Goal: Information Seeking & Learning: Find specific fact

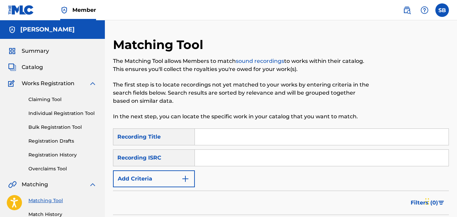
click at [172, 170] on button "Add Criteria" at bounding box center [154, 178] width 82 height 17
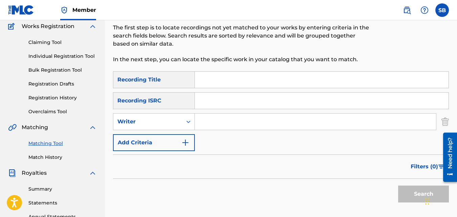
click at [172, 123] on div "Writer" at bounding box center [147, 122] width 61 height 8
click at [172, 124] on div "Writer" at bounding box center [147, 122] width 61 height 8
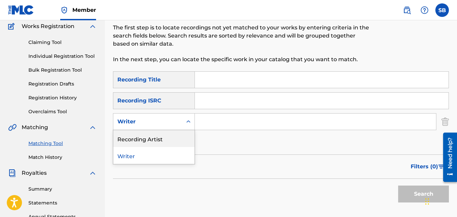
click at [173, 133] on div "Recording Artist" at bounding box center [153, 138] width 81 height 17
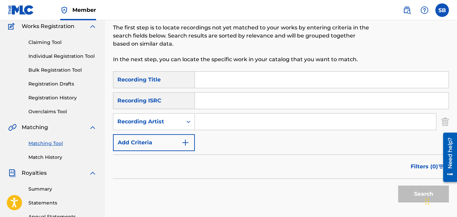
click at [218, 125] on input "Search Form" at bounding box center [315, 122] width 241 height 16
type input "nawfr6"
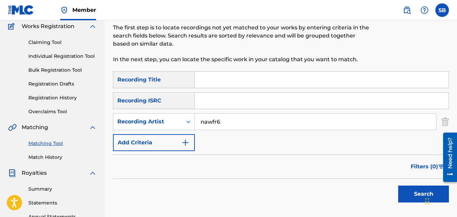
click at [398, 186] on button "Search" at bounding box center [423, 194] width 51 height 17
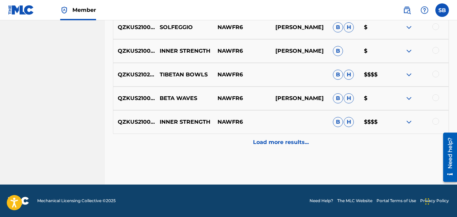
scroll to position [391, 0]
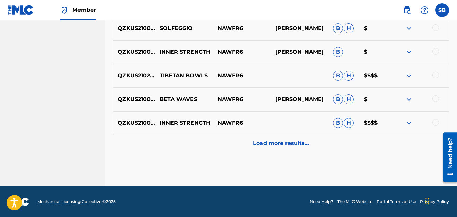
click at [337, 150] on div "Load more results..." at bounding box center [281, 143] width 336 height 17
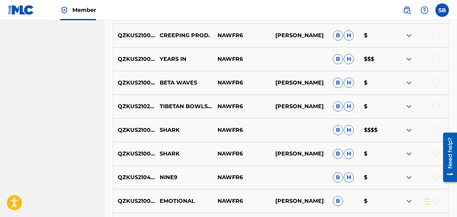
scroll to position [522, 0]
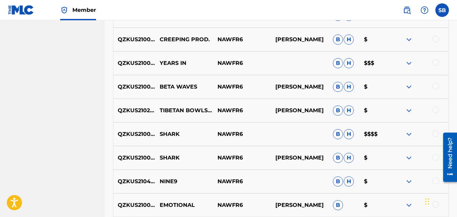
click at [406, 63] on img at bounding box center [408, 63] width 8 height 8
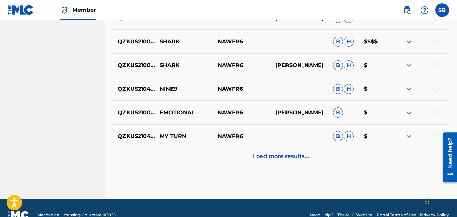
scroll to position [658, 0]
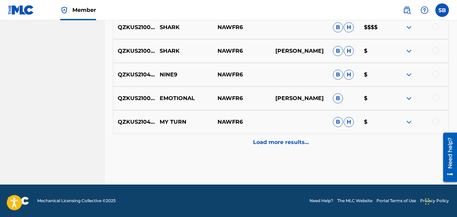
click at [316, 143] on div "Load more results..." at bounding box center [281, 142] width 336 height 17
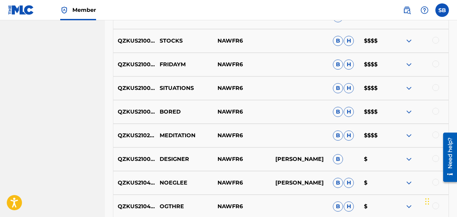
scroll to position [846, 0]
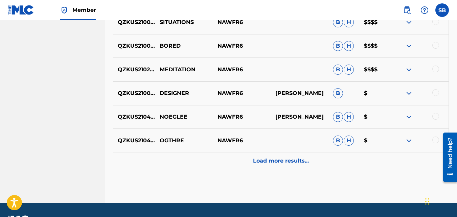
click at [266, 165] on p "Load more results..." at bounding box center [281, 161] width 56 height 8
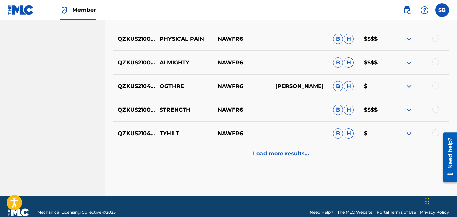
scroll to position [1091, 0]
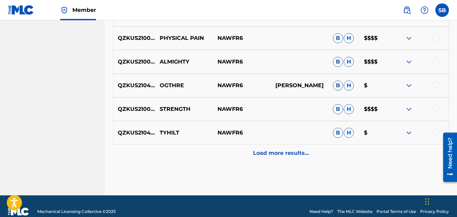
click at [234, 158] on div "Load more results..." at bounding box center [281, 153] width 336 height 17
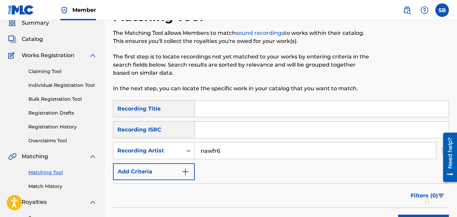
scroll to position [0, 0]
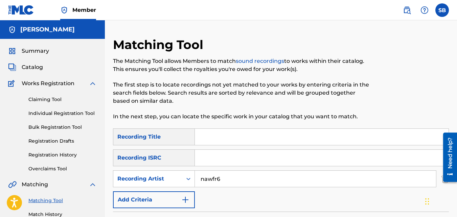
click at [215, 138] on input "Search Form" at bounding box center [321, 137] width 253 height 16
type input "beta waves"
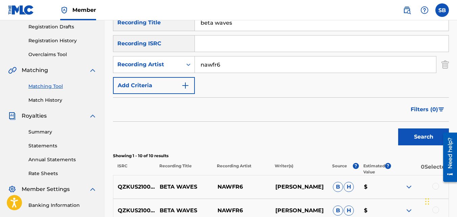
scroll to position [90, 0]
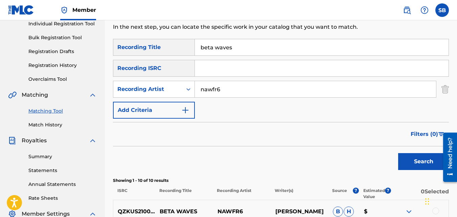
click at [218, 94] on input "nawfr6" at bounding box center [315, 89] width 241 height 16
click at [398, 153] on button "Search" at bounding box center [423, 161] width 51 height 17
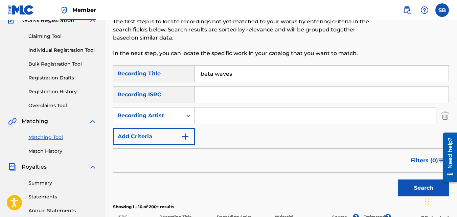
scroll to position [64, 0]
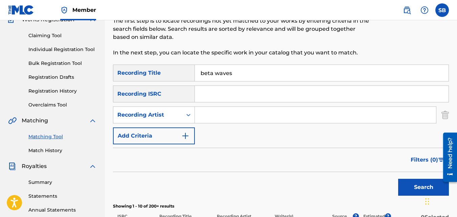
click at [215, 122] on input "Search Form" at bounding box center [315, 115] width 241 height 16
type input "nawfr6"
click at [224, 74] on input "beta waves" at bounding box center [321, 73] width 253 height 16
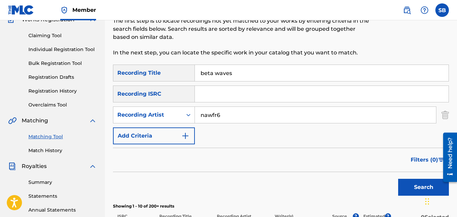
click at [224, 74] on input "beta waves" at bounding box center [321, 73] width 253 height 16
click at [398, 179] on button "Search" at bounding box center [423, 187] width 51 height 17
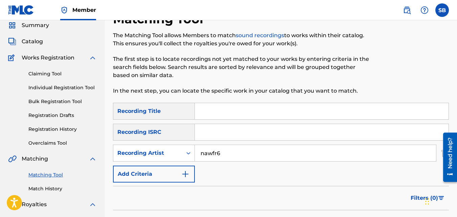
scroll to position [25, 0]
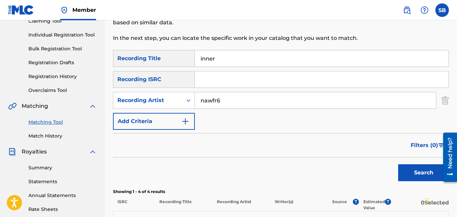
scroll to position [76, 0]
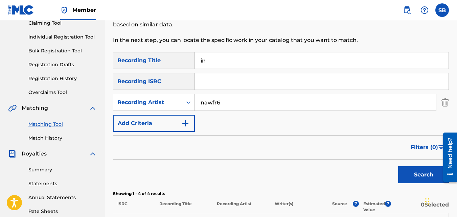
type input "i"
click at [398, 166] on button "Search" at bounding box center [423, 174] width 51 height 17
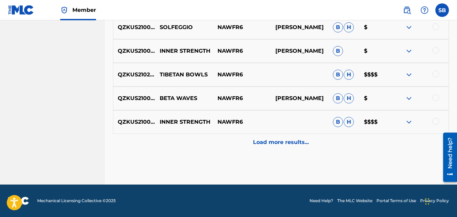
click at [212, 144] on div "Load more results..." at bounding box center [281, 142] width 336 height 17
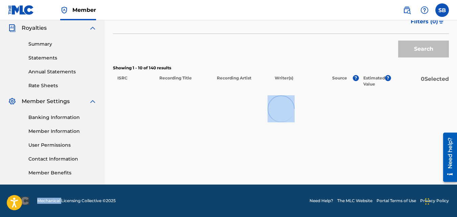
click at [212, 144] on div "Matching Tool The Matching Tool allows Members to match sound recordings to wor…" at bounding box center [281, 9] width 336 height 349
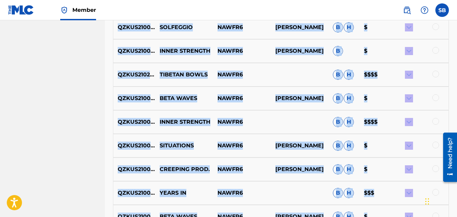
drag, startPoint x: 212, startPoint y: 144, endPoint x: 166, endPoint y: 169, distance: 52.0
click at [166, 169] on p "CREEPING PROD." at bounding box center [184, 169] width 58 height 8
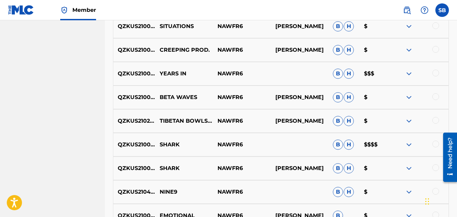
scroll to position [518, 0]
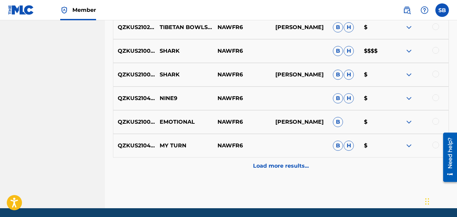
click at [184, 173] on div "Load more results..." at bounding box center [281, 165] width 336 height 17
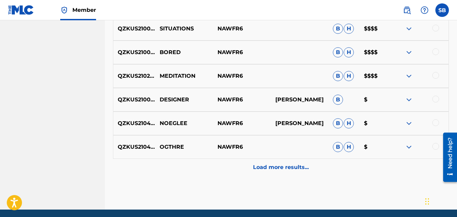
scroll to position [865, 0]
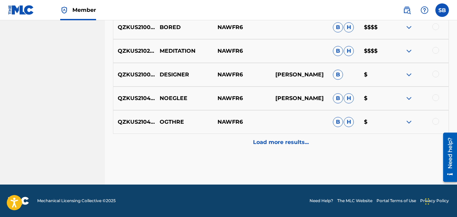
click at [182, 143] on div "Load more results..." at bounding box center [281, 142] width 336 height 17
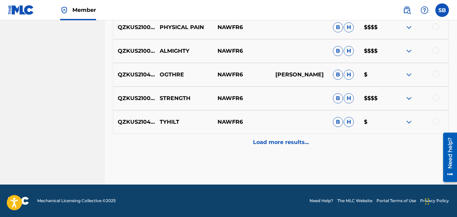
click at [178, 139] on div "Load more results..." at bounding box center [281, 142] width 336 height 17
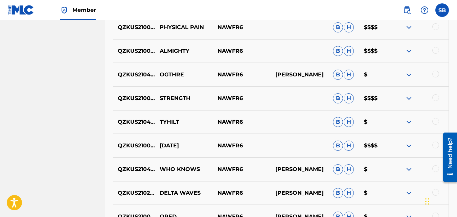
scroll to position [1275, 0]
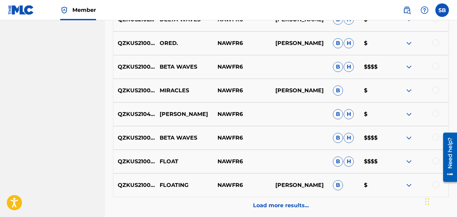
click at [172, 195] on div "QZKUS2100497 FLOATING NAWFR6 [PERSON_NAME] B $" at bounding box center [281, 185] width 336 height 24
click at [173, 200] on div "Load more results..." at bounding box center [281, 205] width 336 height 17
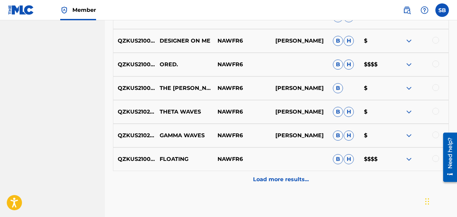
scroll to position [1575, 0]
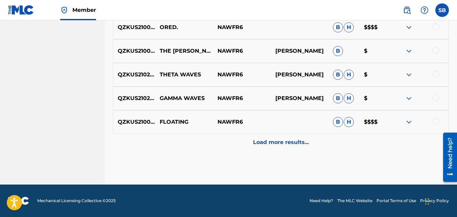
click at [176, 137] on div "Load more results..." at bounding box center [281, 142] width 336 height 17
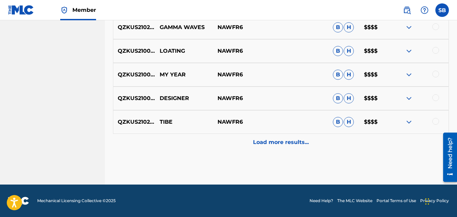
click at [170, 141] on div "Load more results..." at bounding box center [281, 142] width 336 height 17
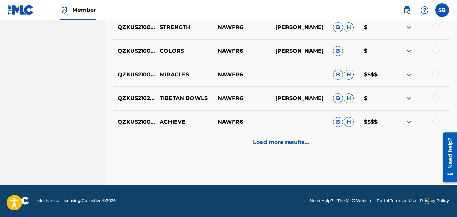
click at [167, 142] on div "Load more results..." at bounding box center [281, 142] width 336 height 17
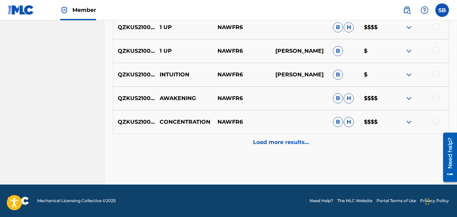
click at [167, 142] on div "Load more results..." at bounding box center [281, 142] width 336 height 17
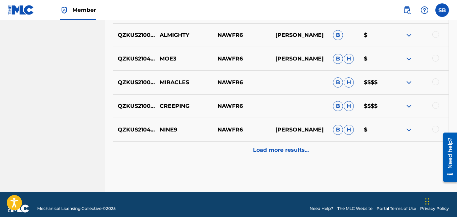
scroll to position [2521, 0]
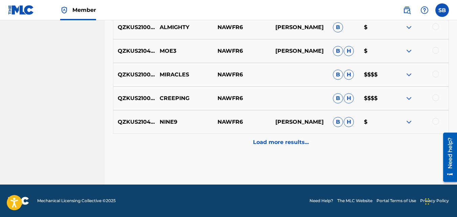
click at [165, 140] on div "Load more results..." at bounding box center [281, 142] width 336 height 17
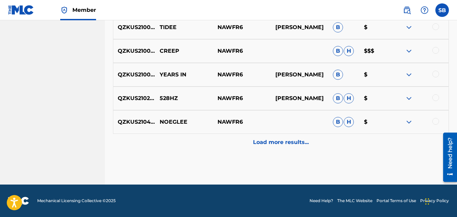
click at [163, 135] on div "Load more results..." at bounding box center [281, 142] width 336 height 17
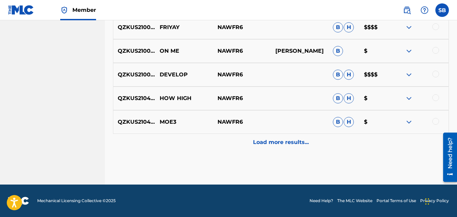
click at [159, 134] on div "Load more results..." at bounding box center [281, 142] width 336 height 17
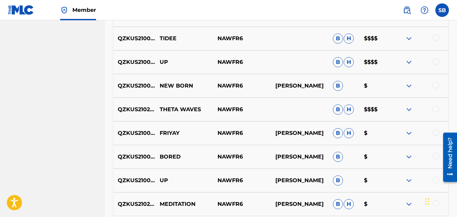
scroll to position [3230, 0]
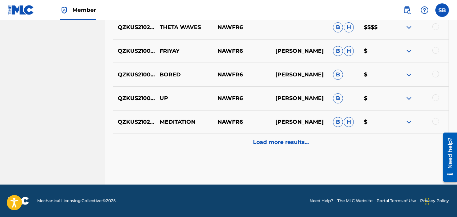
click at [156, 130] on div "QZKUS2102612 MEDITATION NAWFR6 [PERSON_NAME] [PERSON_NAME] $" at bounding box center [281, 122] width 336 height 24
click at [159, 139] on div "Load more results..." at bounding box center [281, 142] width 336 height 17
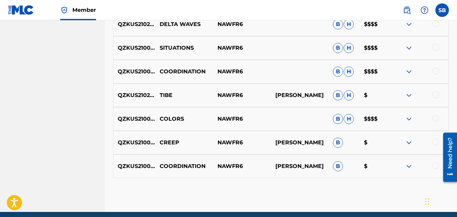
scroll to position [3422, 0]
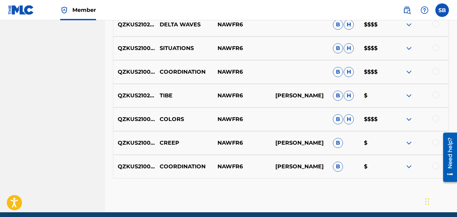
click at [172, 47] on p "SITUATIONS" at bounding box center [184, 48] width 58 height 8
copy p "SITUATIONS"
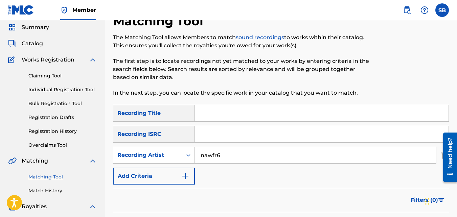
scroll to position [19, 0]
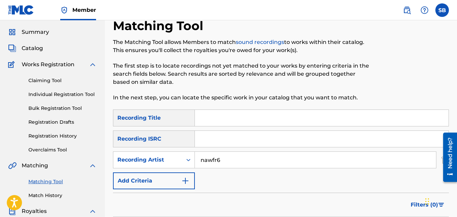
click at [207, 114] on input "Search Form" at bounding box center [321, 118] width 253 height 16
paste input "SITUATIONS"
type input "SITUATIONS"
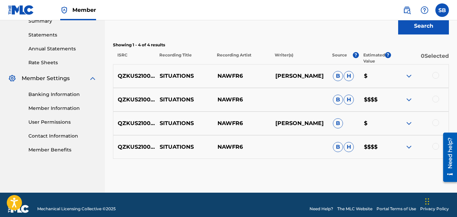
scroll to position [224, 0]
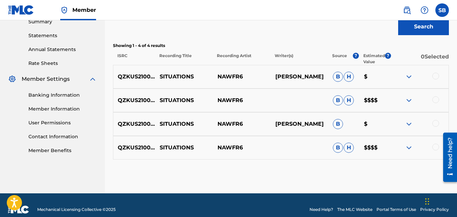
click at [409, 98] on img at bounding box center [408, 100] width 8 height 8
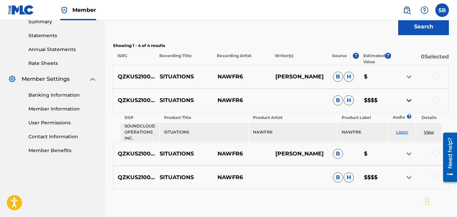
click at [406, 177] on img at bounding box center [408, 177] width 8 height 8
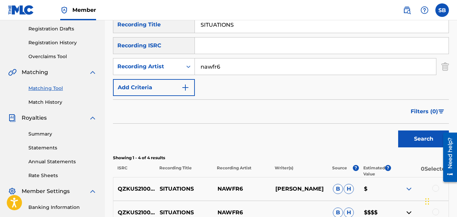
scroll to position [110, 0]
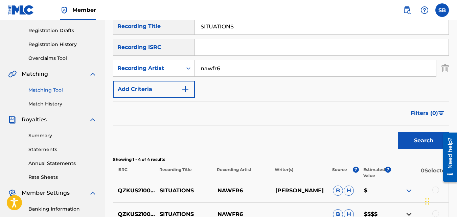
click at [223, 29] on input "SITUATIONS" at bounding box center [321, 26] width 253 height 16
click at [398, 132] on button "Search" at bounding box center [423, 140] width 51 height 17
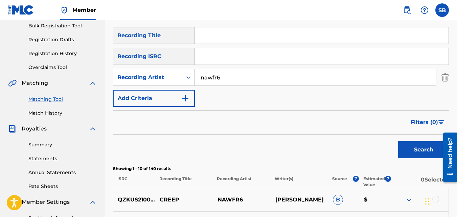
scroll to position [103, 0]
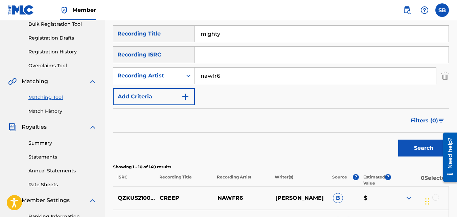
click at [398, 140] on button "Search" at bounding box center [423, 148] width 51 height 17
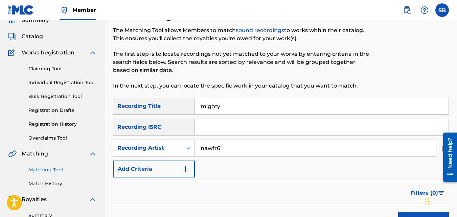
scroll to position [25, 0]
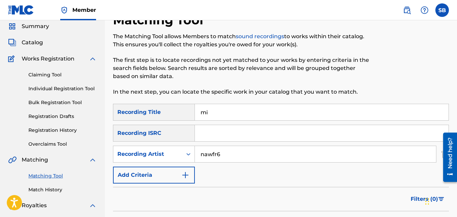
type input "m"
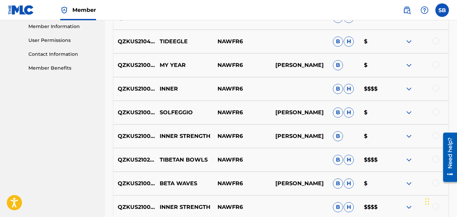
scroll to position [304, 0]
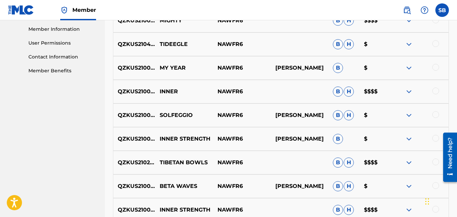
click at [172, 168] on div "QZKUS2102618 TIBETAN BOWLS NAWFR6 B H $$$$" at bounding box center [281, 163] width 336 height 24
click at [170, 163] on p "TIBETAN BOWLS" at bounding box center [184, 162] width 58 height 8
copy p "TIBETAN BOWLS"
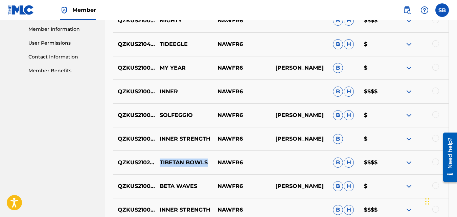
scroll to position [0, 0]
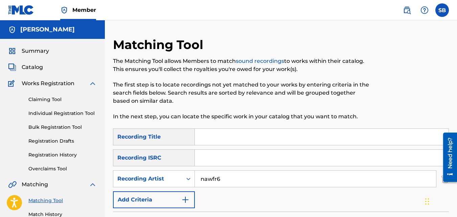
click at [209, 142] on input "Search Form" at bounding box center [321, 137] width 253 height 16
paste input "TIBETAN BOWLS"
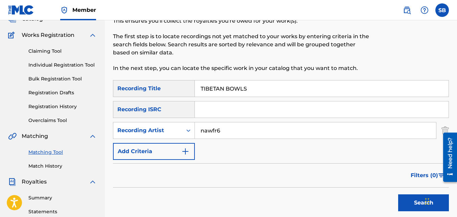
scroll to position [48, 0]
click at [226, 88] on input "TIBETAN BOWLS" at bounding box center [321, 89] width 253 height 16
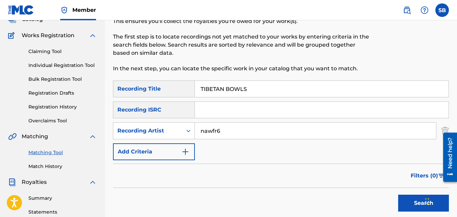
click at [226, 88] on input "TIBETAN BOWLS" at bounding box center [321, 89] width 253 height 16
click at [258, 89] on input "TIBETAN BOWLS" at bounding box center [321, 89] width 253 height 16
click at [226, 91] on input "TIBETAN BOWLS" at bounding box center [321, 89] width 253 height 16
type input "BOWLS"
click at [398, 195] on button "Search" at bounding box center [423, 203] width 51 height 17
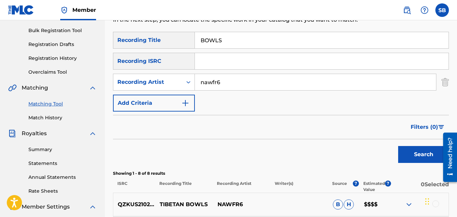
scroll to position [96, 0]
click at [219, 45] on input "BOWLS" at bounding box center [321, 40] width 253 height 16
click at [398, 146] on button "Search" at bounding box center [423, 154] width 51 height 17
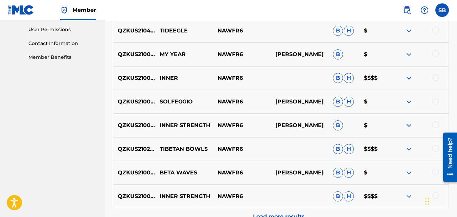
scroll to position [392, 0]
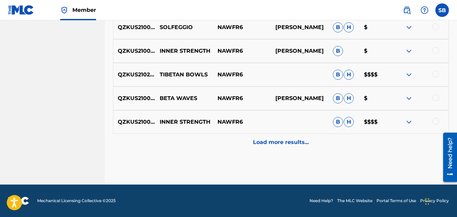
click at [208, 141] on div "Load more results..." at bounding box center [281, 142] width 336 height 17
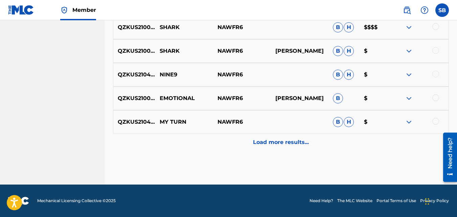
click at [205, 139] on div "Load more results..." at bounding box center [281, 142] width 336 height 17
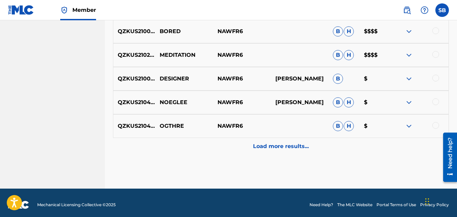
click at [206, 144] on div "Load more results..." at bounding box center [281, 146] width 336 height 17
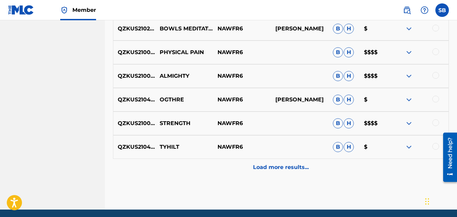
scroll to position [1077, 0]
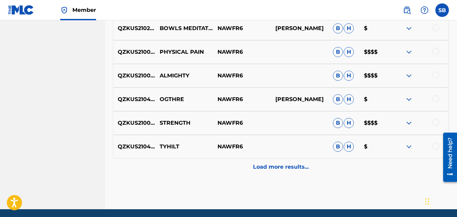
click at [203, 163] on div "Load more results..." at bounding box center [281, 166] width 336 height 17
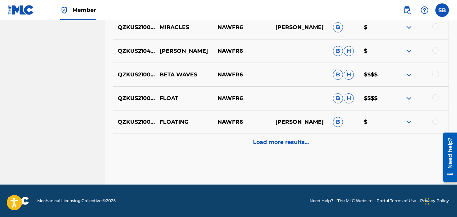
click at [203, 143] on div "Load more results..." at bounding box center [281, 142] width 336 height 17
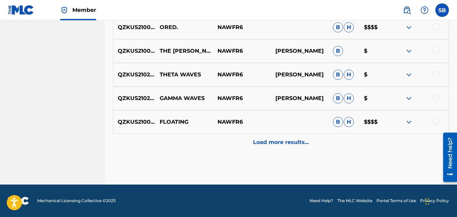
click at [198, 136] on div "Load more results..." at bounding box center [281, 142] width 336 height 17
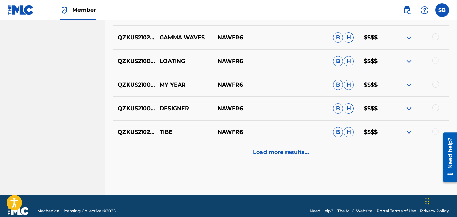
click at [192, 144] on div "Load more results..." at bounding box center [281, 152] width 336 height 17
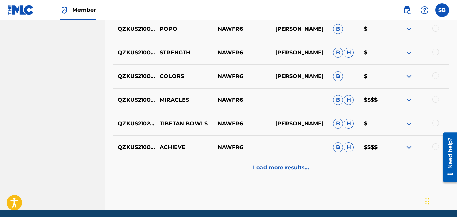
scroll to position [2023, 0]
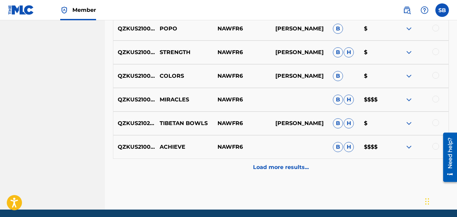
click at [189, 170] on div "Load more results..." at bounding box center [281, 167] width 336 height 17
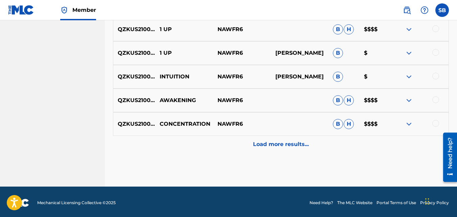
click at [184, 145] on div "Load more results..." at bounding box center [281, 144] width 336 height 17
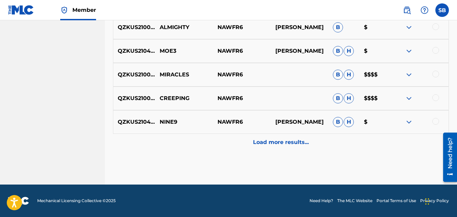
click at [180, 138] on div "Load more results..." at bounding box center [281, 142] width 336 height 17
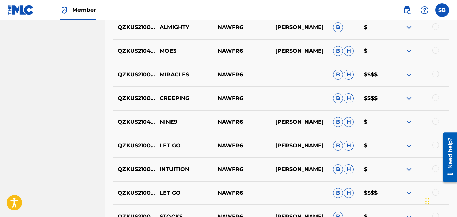
scroll to position [2757, 0]
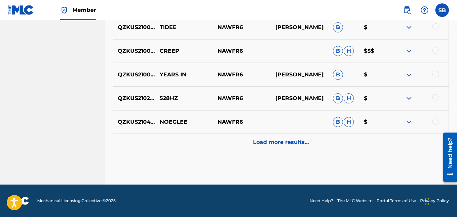
click at [178, 139] on div "Load more results..." at bounding box center [281, 142] width 336 height 17
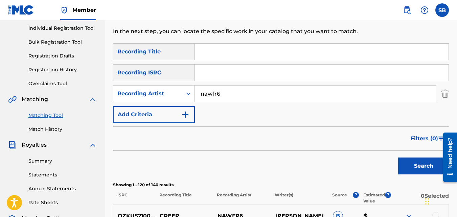
scroll to position [85, 0]
click at [217, 89] on input "nawfr6" at bounding box center [315, 94] width 241 height 16
type input "4slimey"
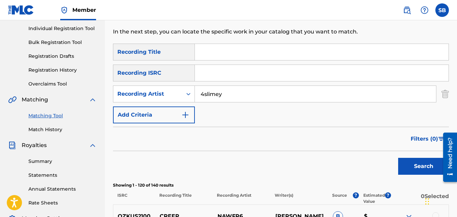
click at [398, 158] on button "Search" at bounding box center [423, 166] width 51 height 17
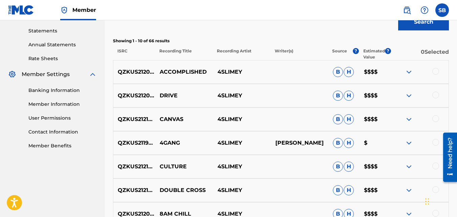
scroll to position [230, 0]
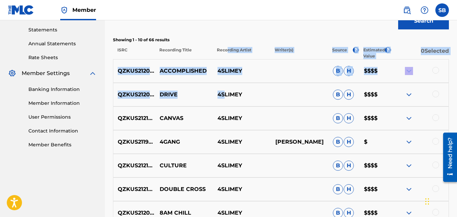
drag, startPoint x: 224, startPoint y: 98, endPoint x: 225, endPoint y: 41, distance: 57.1
click at [225, 41] on div "Showing 1 - 10 of 66 results ISRC Recording Title Recording Artist Writer(s) So…" at bounding box center [281, 175] width 336 height 276
click at [225, 41] on p "Showing 1 - 10 of 66 results" at bounding box center [281, 40] width 336 height 6
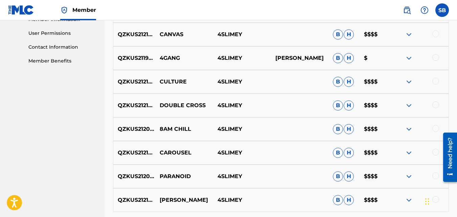
scroll to position [392, 0]
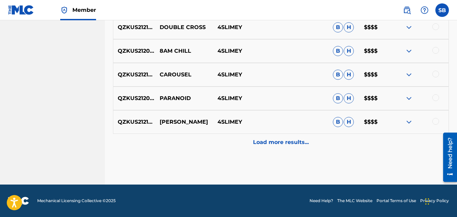
click at [266, 140] on p "Load more results..." at bounding box center [281, 142] width 56 height 8
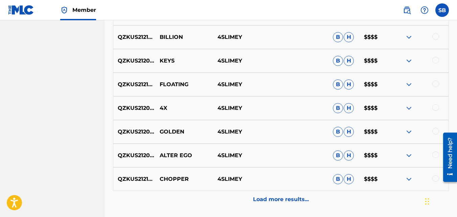
scroll to position [865, 0]
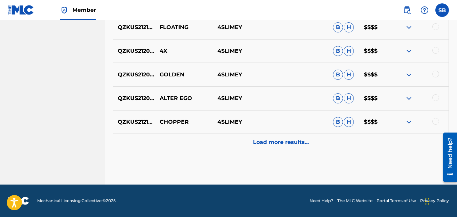
click at [266, 140] on p "Load more results..." at bounding box center [281, 142] width 56 height 8
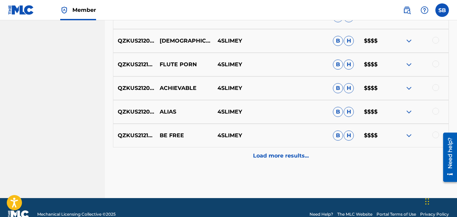
scroll to position [1102, 0]
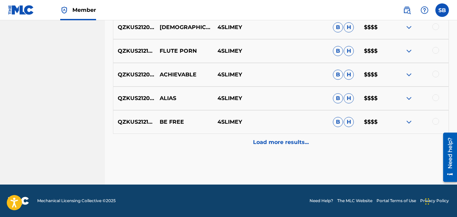
click at [260, 140] on p "Load more results..." at bounding box center [281, 142] width 56 height 8
click at [258, 139] on p "Load more results..." at bounding box center [281, 142] width 56 height 8
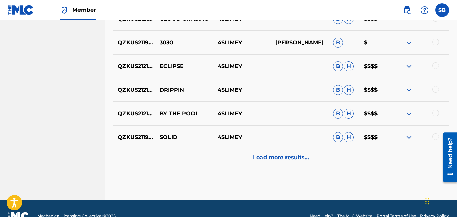
scroll to position [1575, 0]
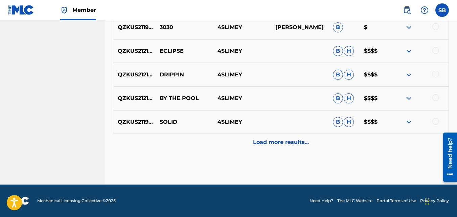
click at [247, 143] on div "Load more results..." at bounding box center [281, 142] width 336 height 17
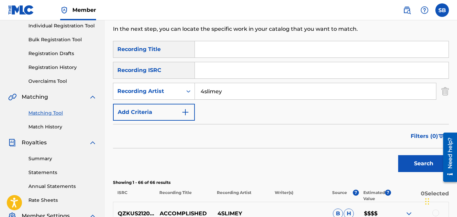
scroll to position [80, 0]
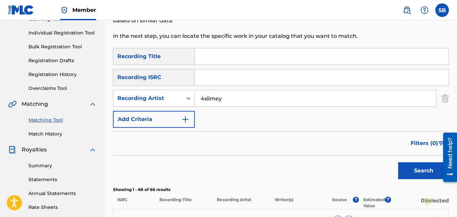
click at [234, 97] on input "4slimey" at bounding box center [315, 98] width 241 height 16
type input "slimecap"
click at [398, 162] on button "Search" at bounding box center [423, 170] width 51 height 17
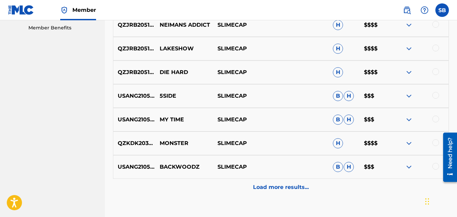
scroll to position [392, 0]
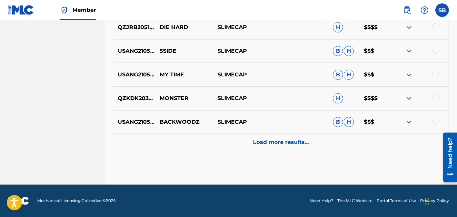
click at [238, 139] on div "Load more results..." at bounding box center [281, 142] width 336 height 17
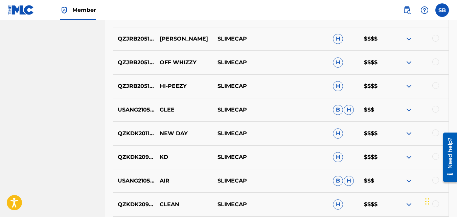
scroll to position [629, 0]
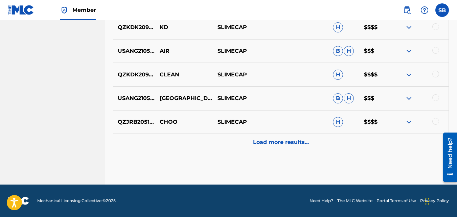
click at [236, 144] on div "Load more results..." at bounding box center [281, 142] width 336 height 17
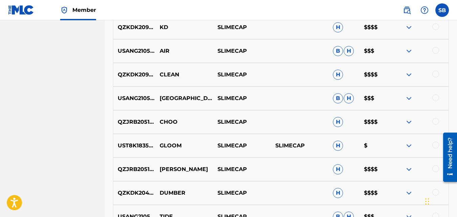
scroll to position [824, 0]
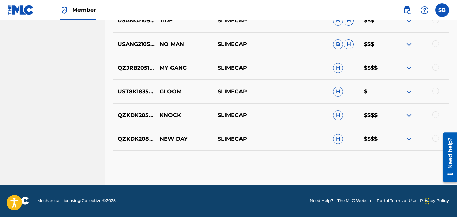
click at [407, 91] on img at bounding box center [408, 92] width 8 height 8
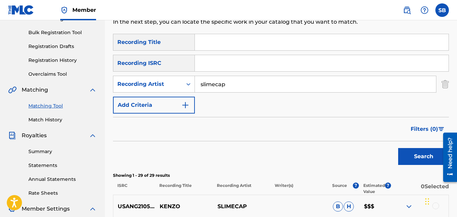
scroll to position [96, 0]
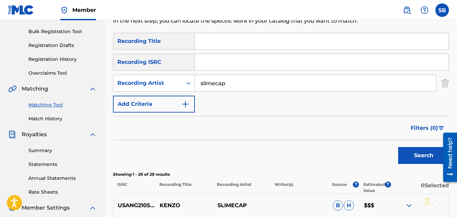
click at [275, 75] on input "slimecap" at bounding box center [315, 83] width 241 height 16
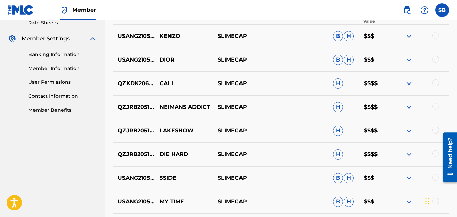
scroll to position [213, 0]
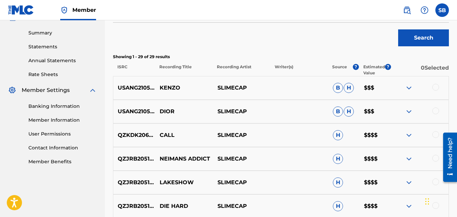
click at [417, 43] on button "Search" at bounding box center [423, 37] width 51 height 17
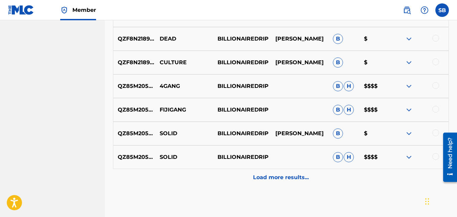
scroll to position [355, 0]
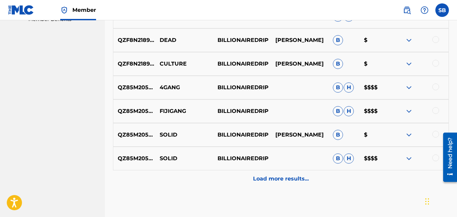
click at [294, 175] on p "Load more results..." at bounding box center [281, 179] width 56 height 8
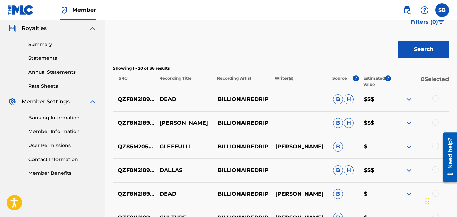
scroll to position [144, 0]
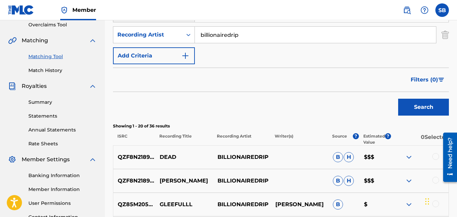
click at [264, 37] on input "billionairedrip" at bounding box center [315, 35] width 241 height 16
type input "billionaireboysent"
click at [398, 99] on button "Search" at bounding box center [423, 107] width 51 height 17
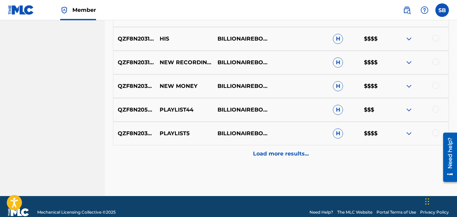
scroll to position [381, 0]
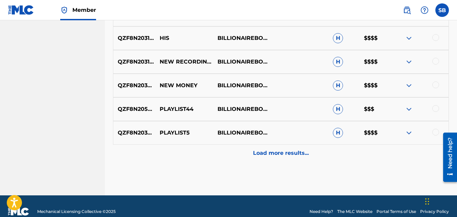
click at [257, 154] on p "Load more results..." at bounding box center [281, 153] width 56 height 8
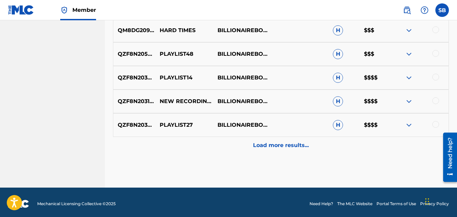
scroll to position [629, 0]
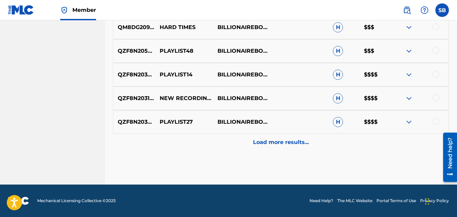
click at [256, 136] on div "Load more results..." at bounding box center [281, 142] width 336 height 17
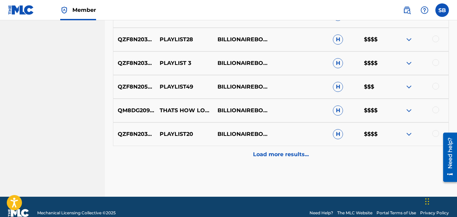
scroll to position [865, 0]
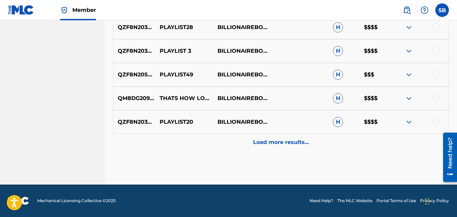
click at [242, 148] on div "Load more results..." at bounding box center [281, 142] width 336 height 17
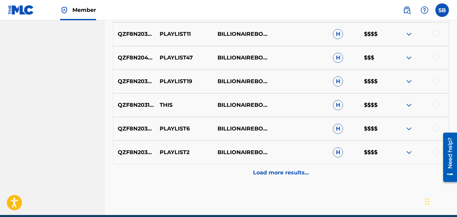
scroll to position [1102, 0]
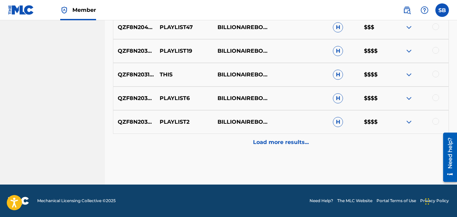
click at [244, 139] on div "Load more results..." at bounding box center [281, 142] width 336 height 17
click at [238, 135] on div "Load more results..." at bounding box center [281, 142] width 336 height 17
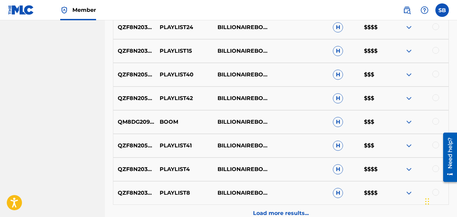
scroll to position [1575, 0]
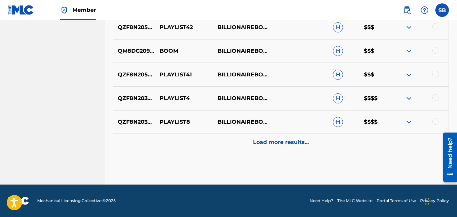
click at [238, 135] on div "Load more results..." at bounding box center [281, 142] width 336 height 17
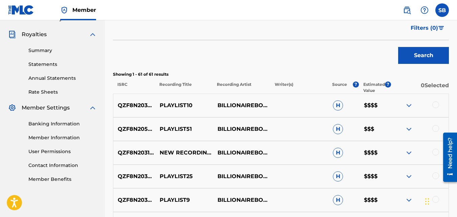
scroll to position [198, 0]
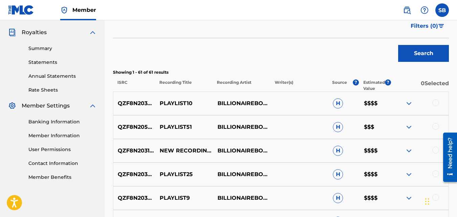
click at [405, 103] on img at bounding box center [408, 103] width 8 height 8
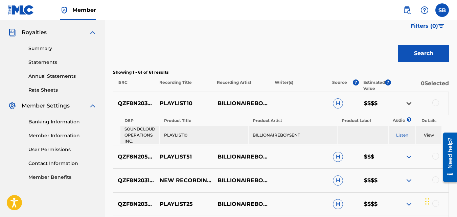
click at [398, 132] on link "Listen" at bounding box center [402, 134] width 12 height 5
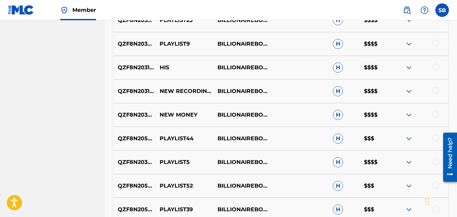
scroll to position [382, 0]
